Goal: Subscribe to service/newsletter

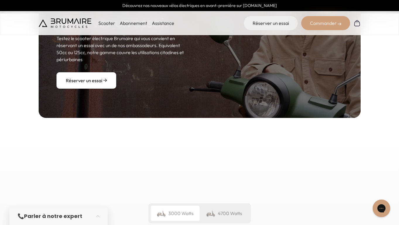
scroll to position [718, 0]
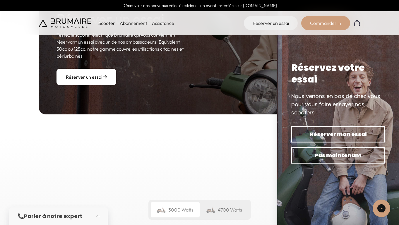
click at [130, 22] on link "Abonnement" at bounding box center [133, 23] width 27 height 6
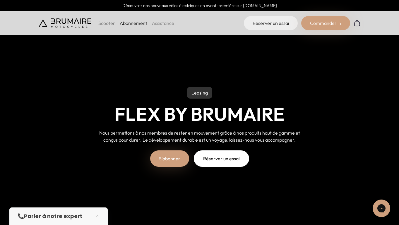
click at [166, 160] on link "S'abonner" at bounding box center [169, 158] width 39 height 16
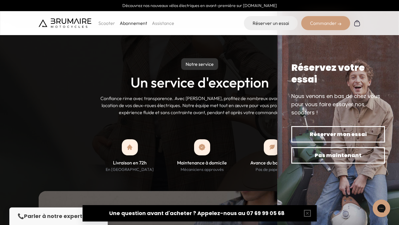
scroll to position [431, 0]
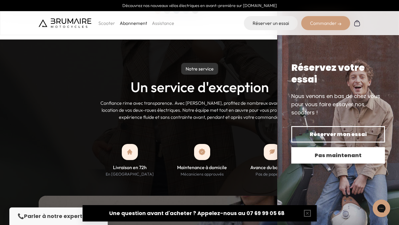
click at [326, 161] on button "Pas maintenant" at bounding box center [338, 155] width 94 height 16
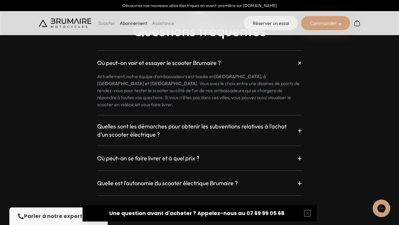
scroll to position [998, 0]
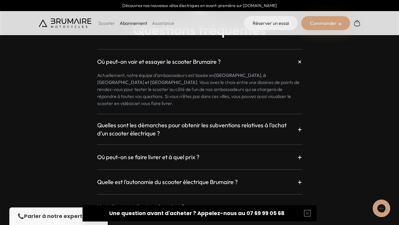
click at [268, 152] on div "Où peut-on se faire livrer et à quel prix ? +" at bounding box center [199, 157] width 205 height 11
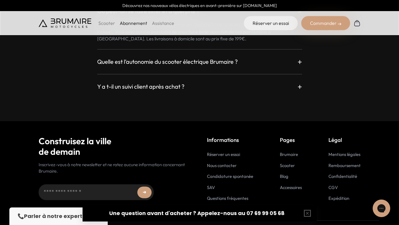
scroll to position [1143, 0]
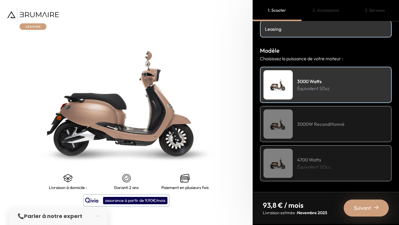
scroll to position [48, 0]
click at [295, 120] on div "3000W Reconditionné" at bounding box center [326, 124] width 132 height 36
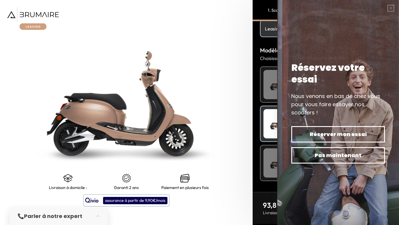
scroll to position [0, 0]
click at [231, 127] on img at bounding box center [126, 103] width 316 height 281
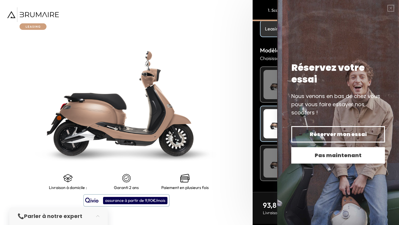
click at [313, 157] on span "Pas maintenant" at bounding box center [337, 155] width 73 height 8
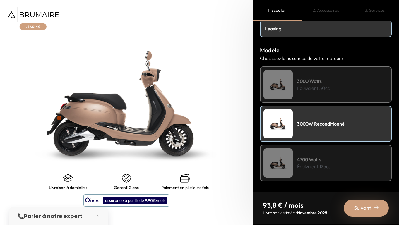
click at [306, 92] on div "3000 Watts Équivalent 50cc" at bounding box center [326, 84] width 132 height 36
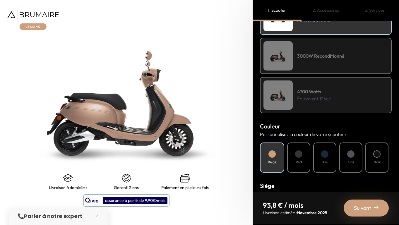
scroll to position [120, 0]
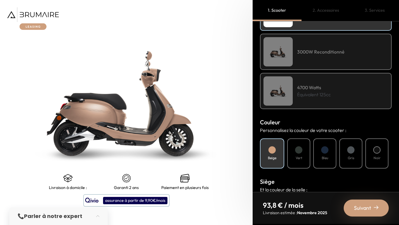
click at [297, 152] on div at bounding box center [298, 149] width 7 height 7
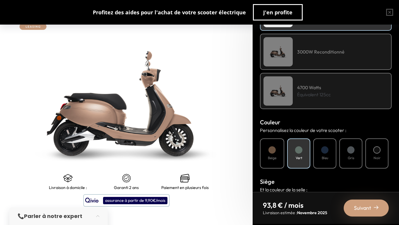
click at [319, 155] on div "Bleu" at bounding box center [324, 153] width 23 height 30
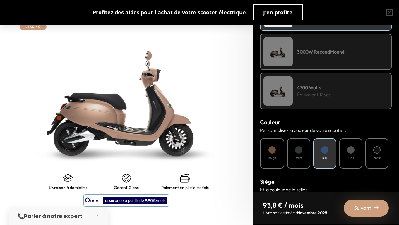
click at [305, 156] on div "Vert" at bounding box center [298, 153] width 23 height 30
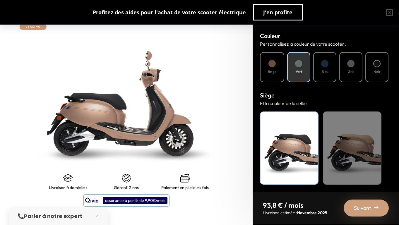
scroll to position [207, 0]
click at [362, 208] on span "Suivant" at bounding box center [362, 208] width 17 height 8
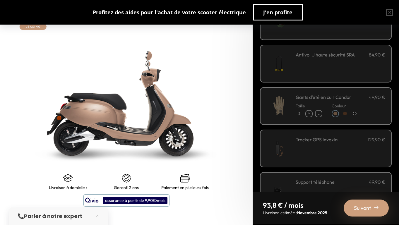
scroll to position [48, 0]
click at [291, 143] on img at bounding box center [278, 147] width 25 height 25
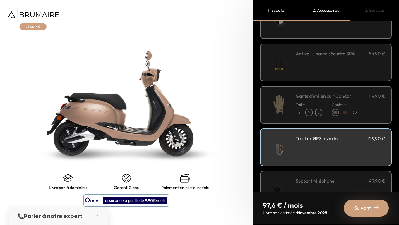
click at [291, 143] on img at bounding box center [278, 147] width 25 height 25
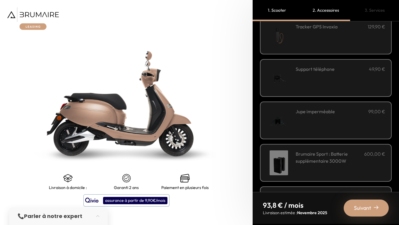
scroll to position [160, 0]
click at [311, 149] on div "Brumaire Sport : Batterie supplémentaire 3000W 600,00 €" at bounding box center [326, 162] width 132 height 38
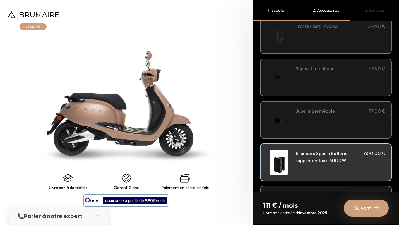
click at [311, 149] on div "Brumaire Sport : Batterie supplémentaire 3000W 600,00 €" at bounding box center [326, 162] width 132 height 38
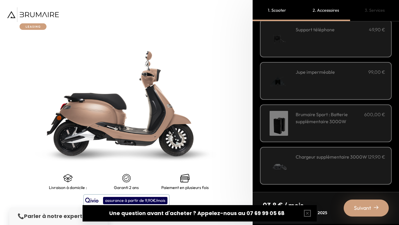
scroll to position [199, 0]
click at [364, 209] on span "Suivant" at bounding box center [362, 208] width 17 height 8
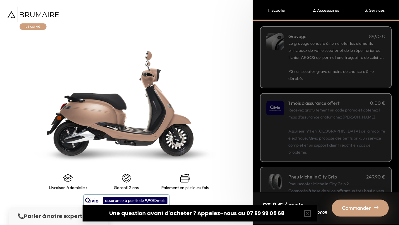
scroll to position [24, 0]
click at [324, 123] on p "Recevez gratuitement un code promo et obtenez 1 mois d'assurance gratuit chez […" at bounding box center [336, 130] width 97 height 49
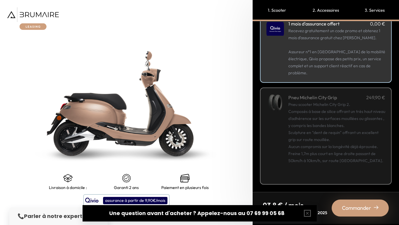
scroll to position [0, 0]
click at [362, 207] on span "Commander" at bounding box center [356, 208] width 29 height 8
